Goal: Find specific page/section: Find specific page/section

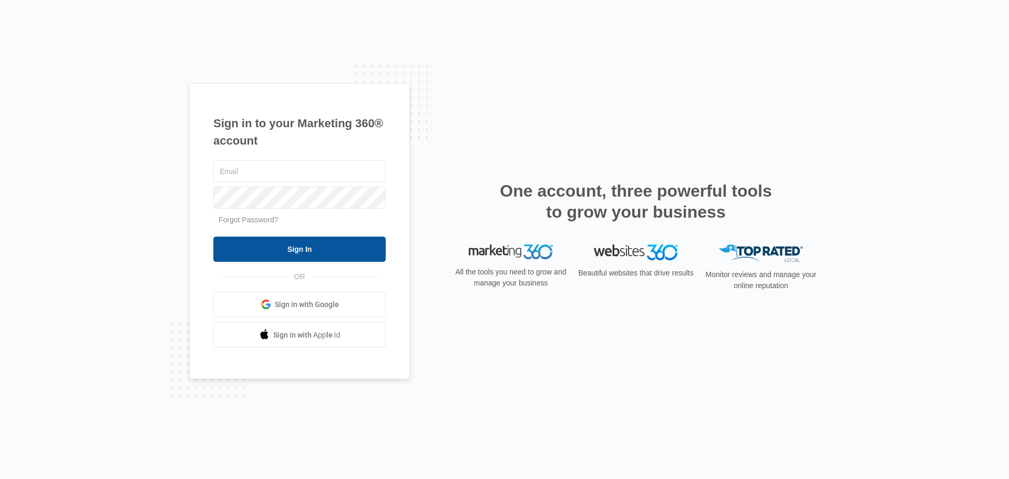
type input "[EMAIL_ADDRESS][DOMAIN_NAME]"
click at [301, 251] on input "Sign In" at bounding box center [299, 248] width 172 height 25
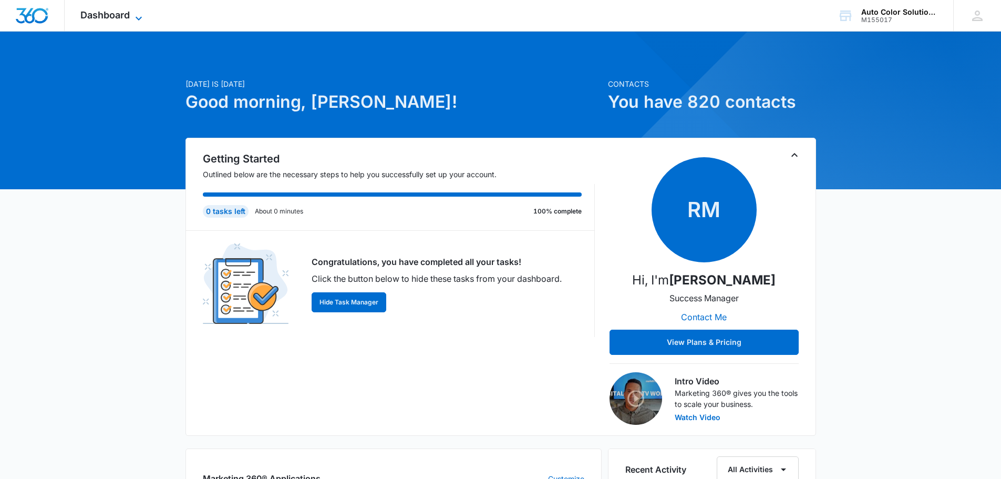
click at [115, 13] on span "Dashboard" at bounding box center [104, 14] width 49 height 11
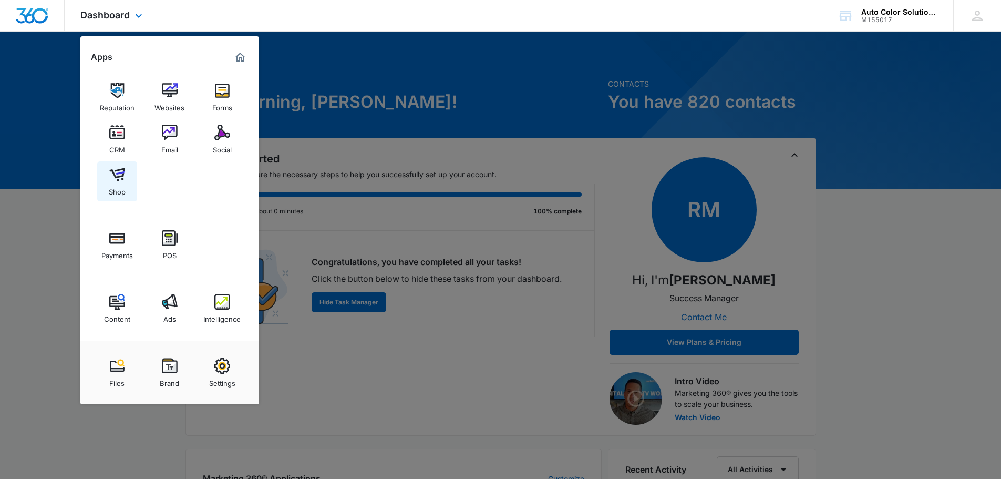
click at [117, 186] on div "Shop" at bounding box center [117, 189] width 17 height 14
